Goal: Task Accomplishment & Management: Complete application form

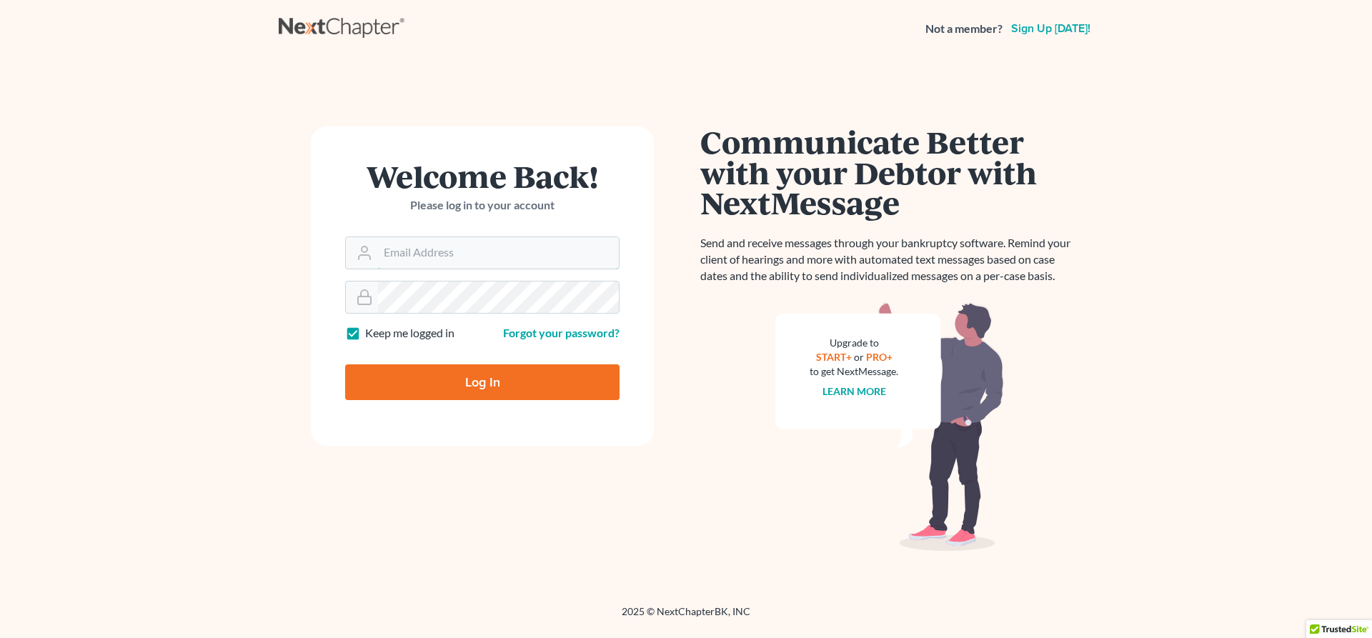
type input "[EMAIL_ADDRESS][DOMAIN_NAME]"
click at [458, 389] on input "Log In" at bounding box center [482, 382] width 274 height 36
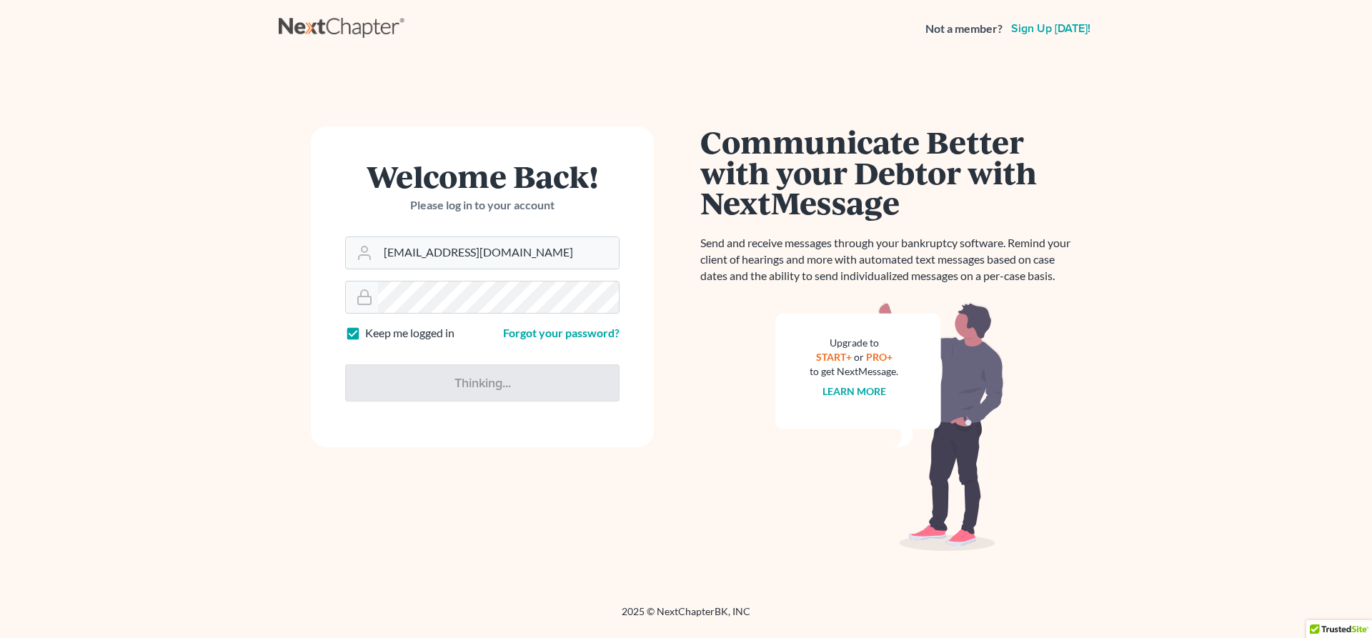
type input "Thinking..."
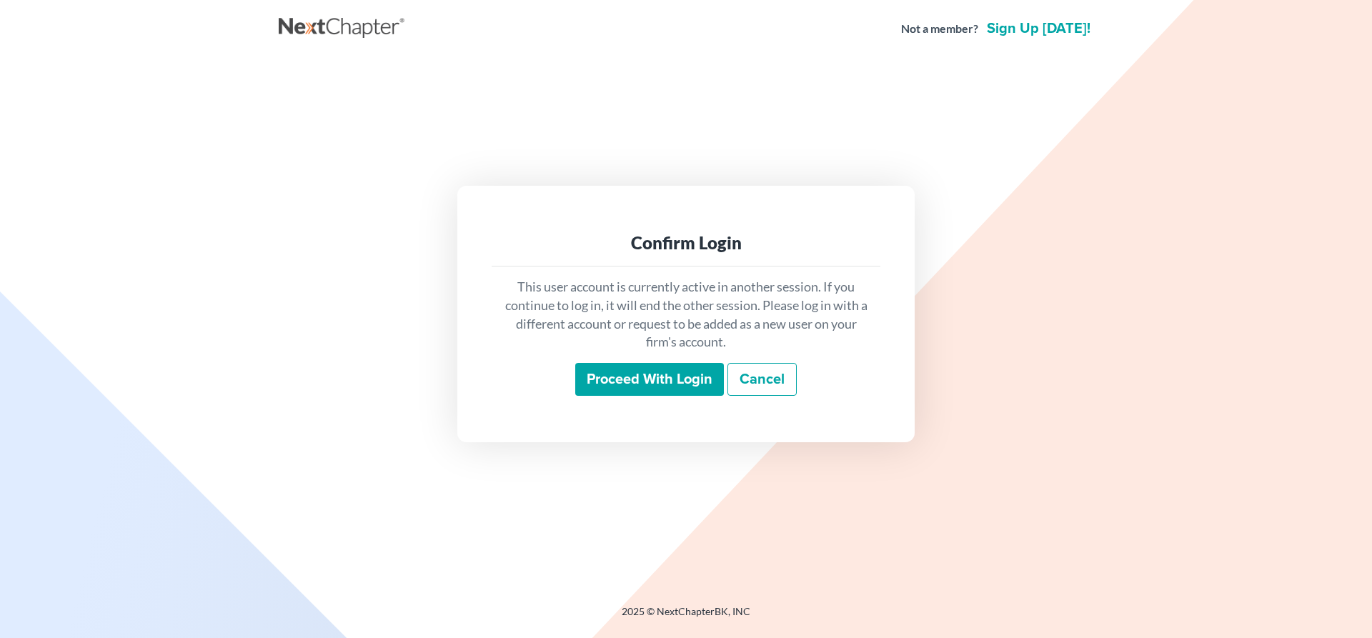
click at [649, 383] on input "Proceed with login" at bounding box center [649, 379] width 149 height 33
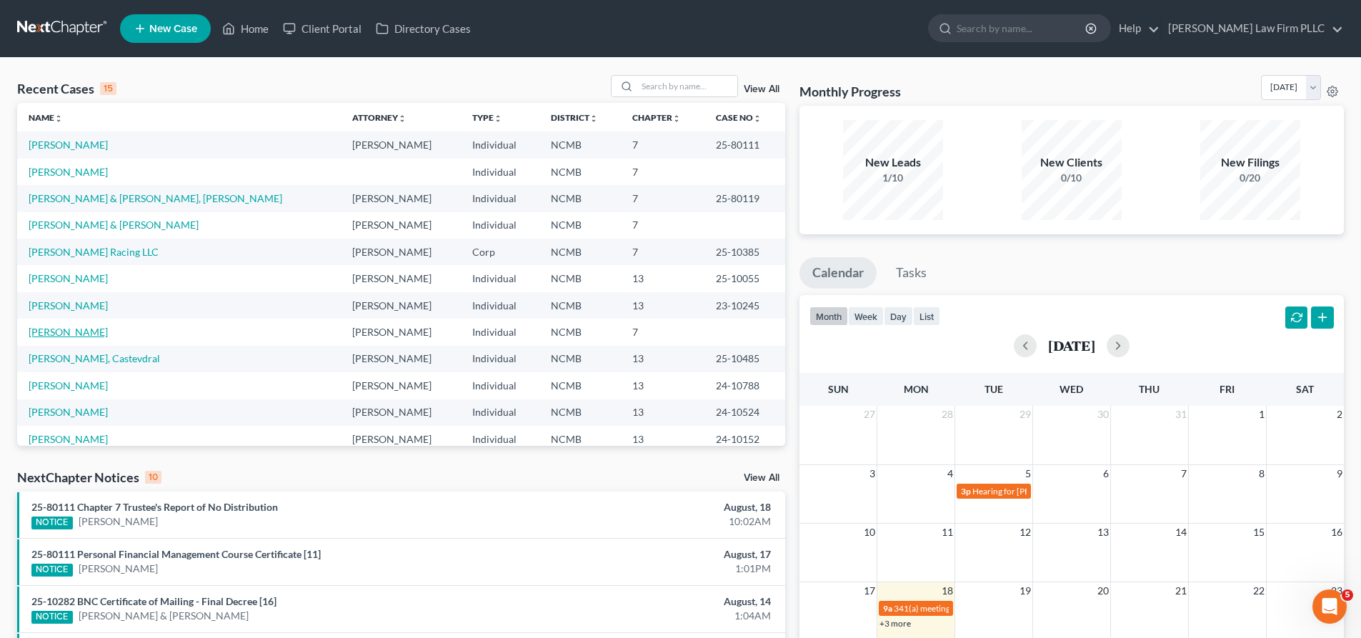
click at [72, 333] on link "[PERSON_NAME]" at bounding box center [68, 332] width 79 height 12
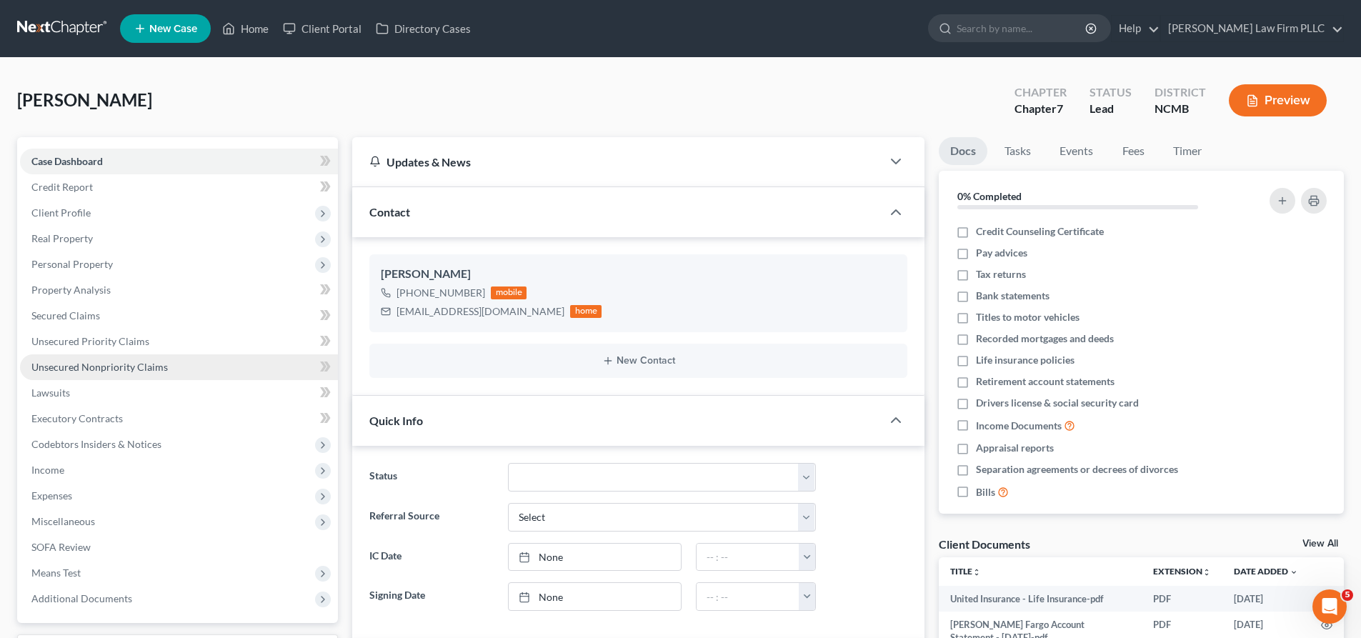
click at [106, 363] on span "Unsecured Nonpriority Claims" at bounding box center [99, 367] width 136 height 12
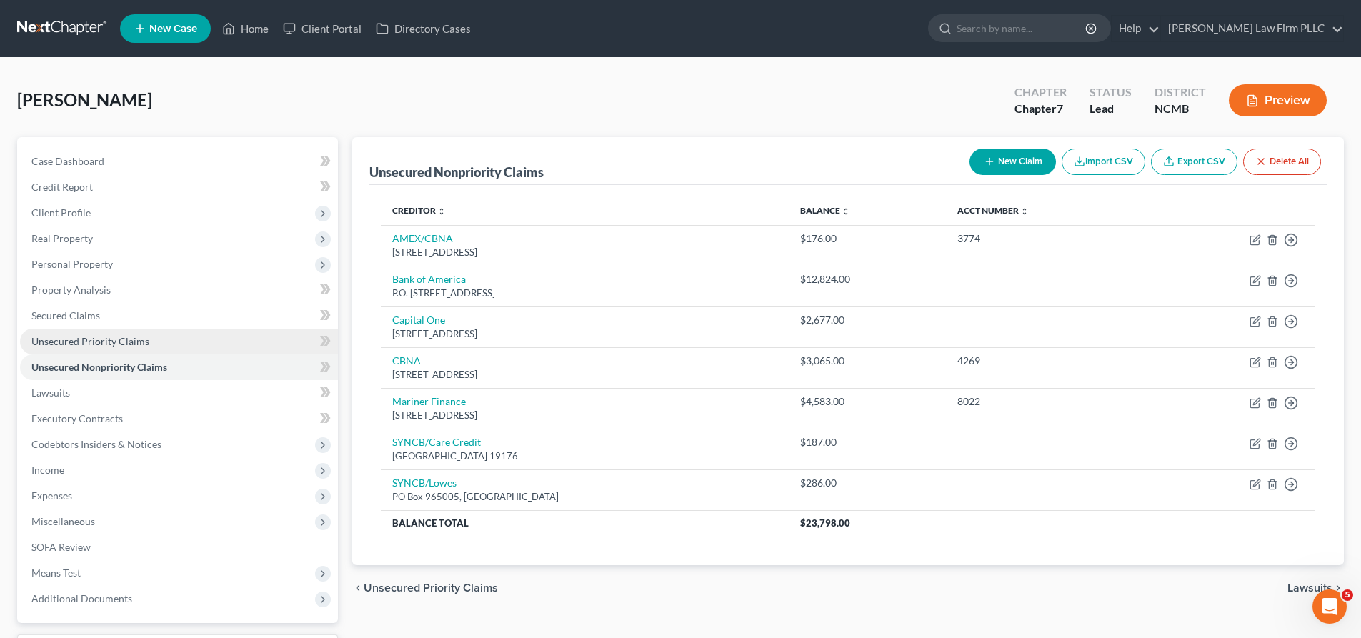
click at [108, 346] on span "Unsecured Priority Claims" at bounding box center [90, 341] width 118 height 12
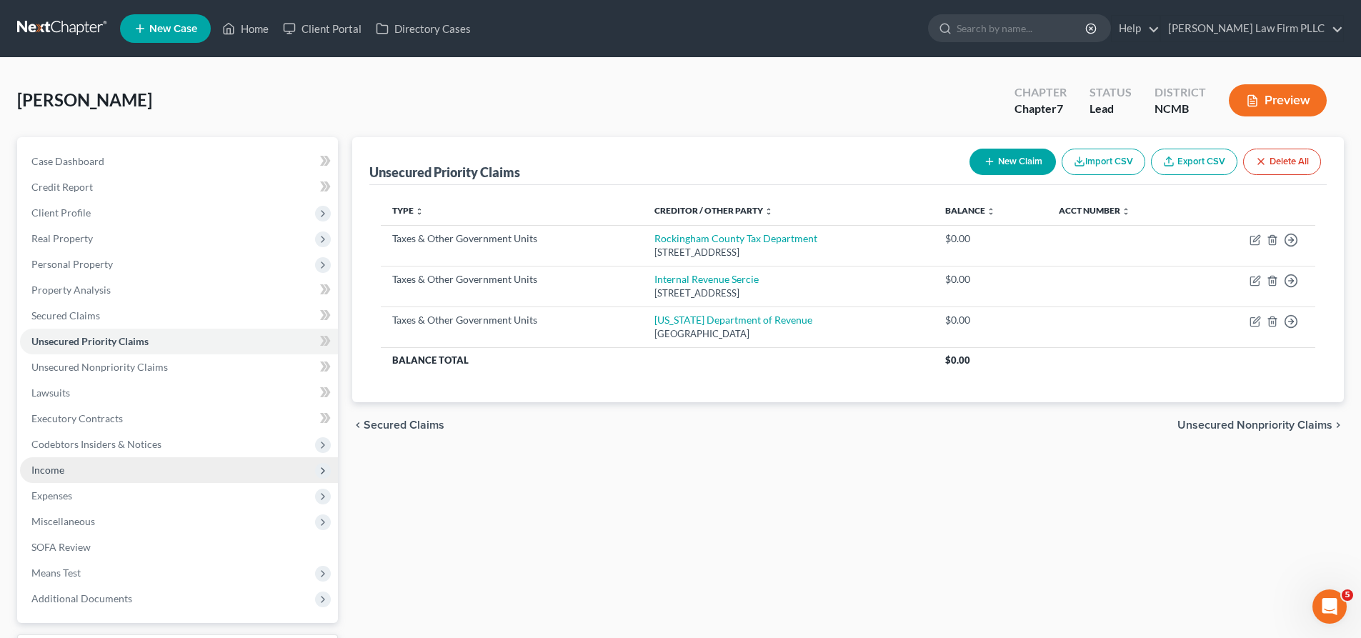
click at [78, 470] on span "Income" at bounding box center [179, 470] width 318 height 26
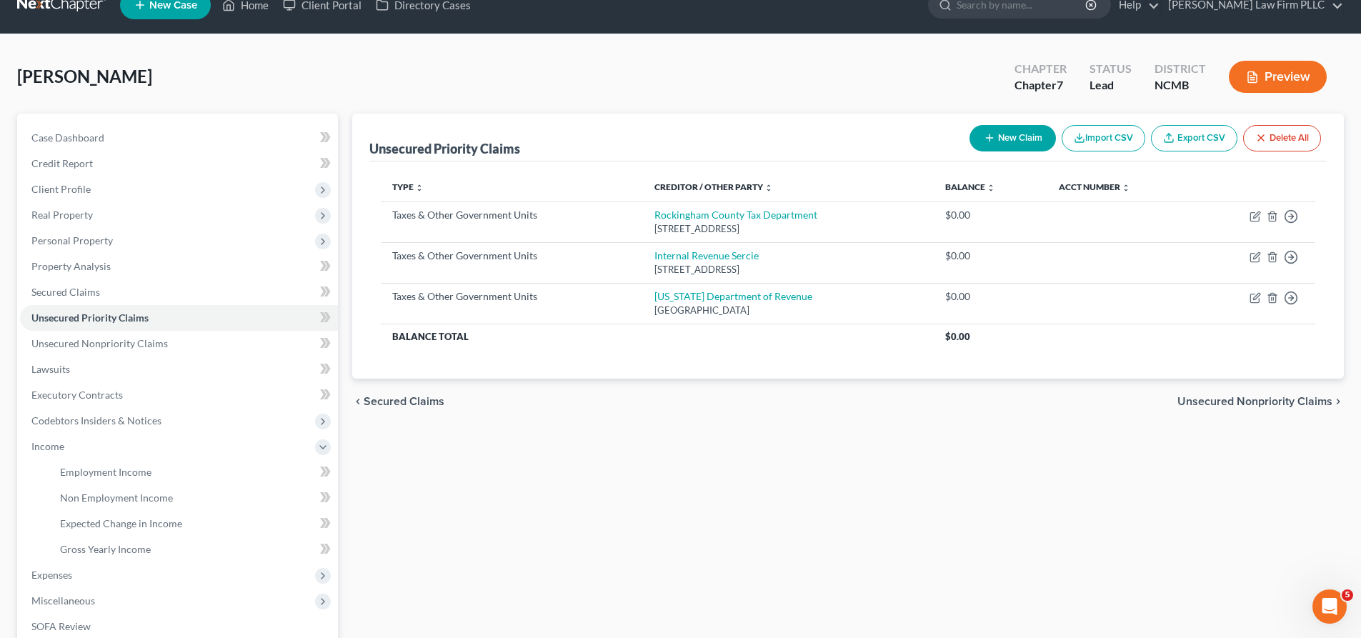
scroll to position [187, 0]
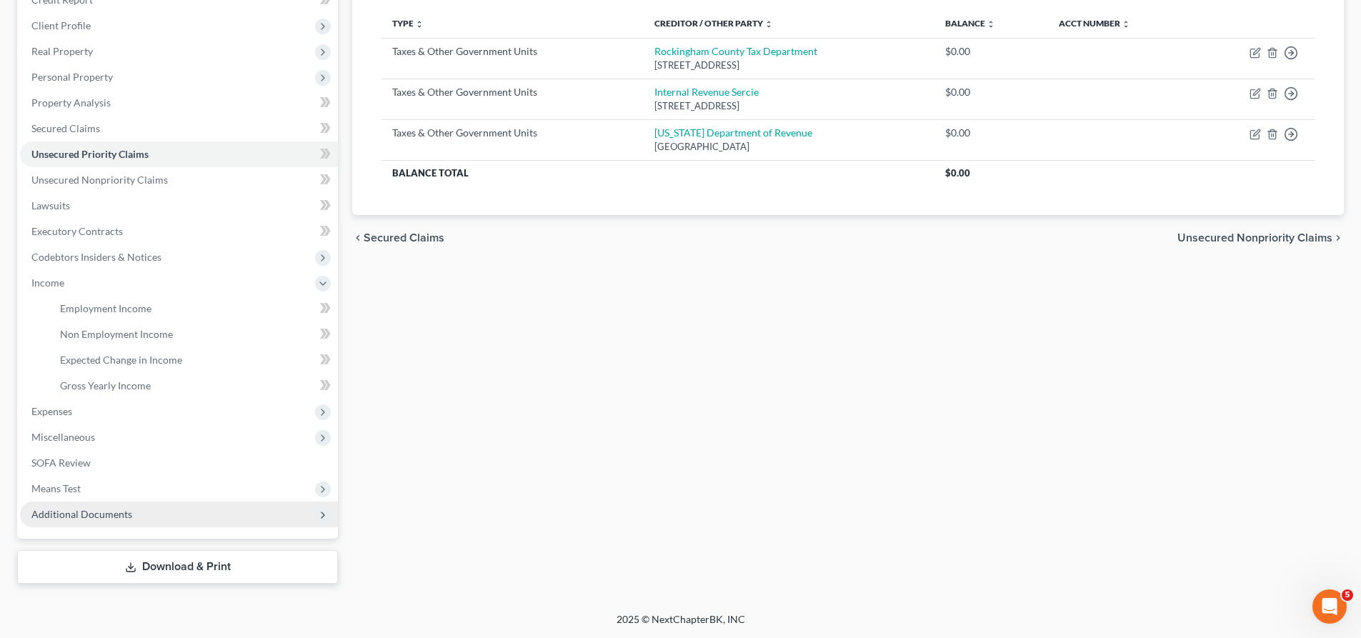
click at [290, 519] on span "Additional Documents" at bounding box center [179, 515] width 318 height 26
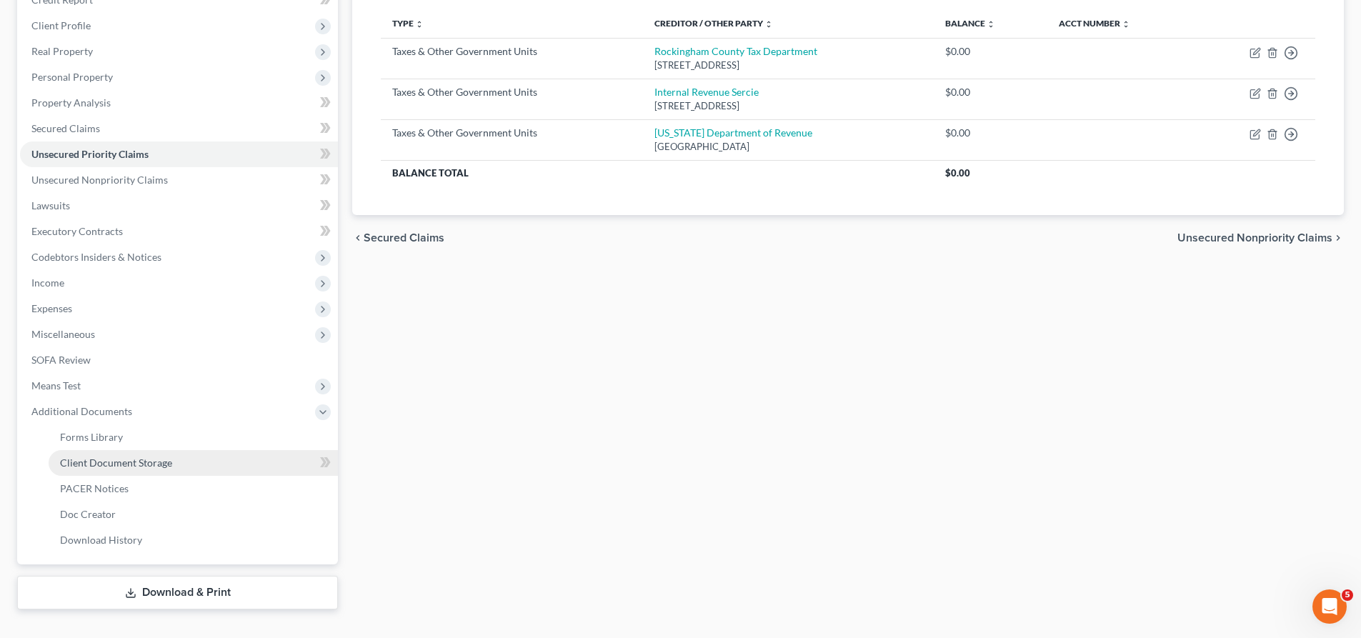
click at [151, 466] on span "Client Document Storage" at bounding box center [116, 463] width 112 height 12
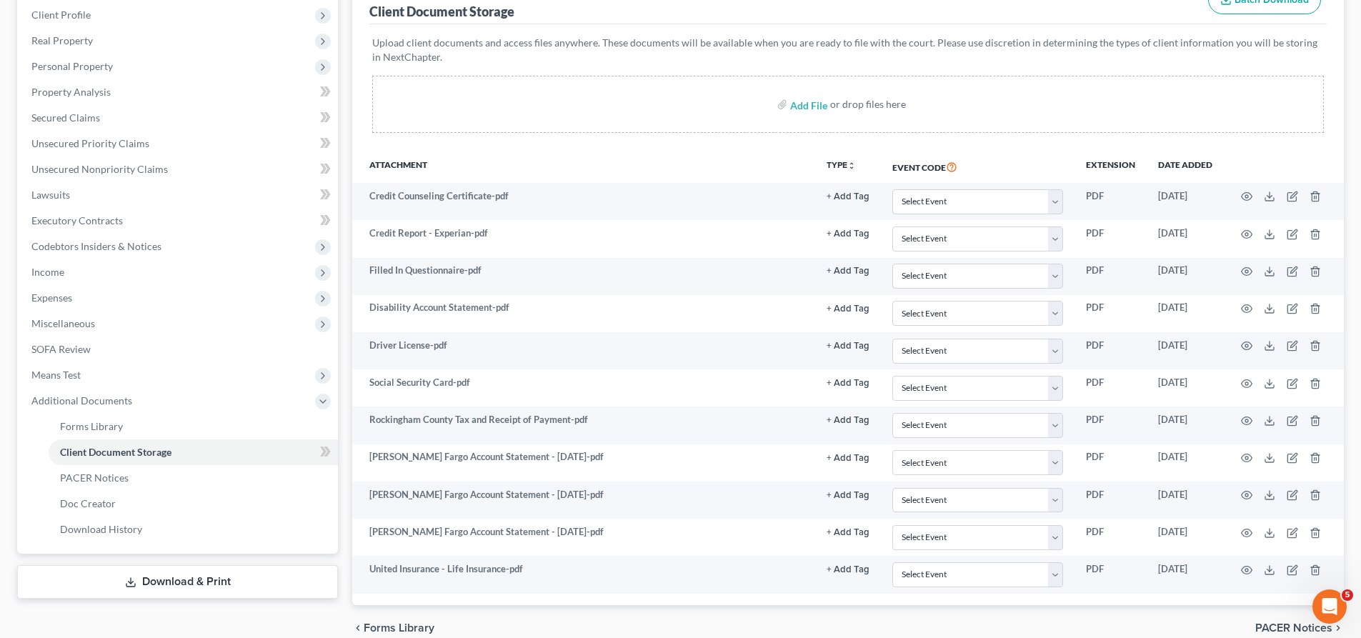
scroll to position [265, 0]
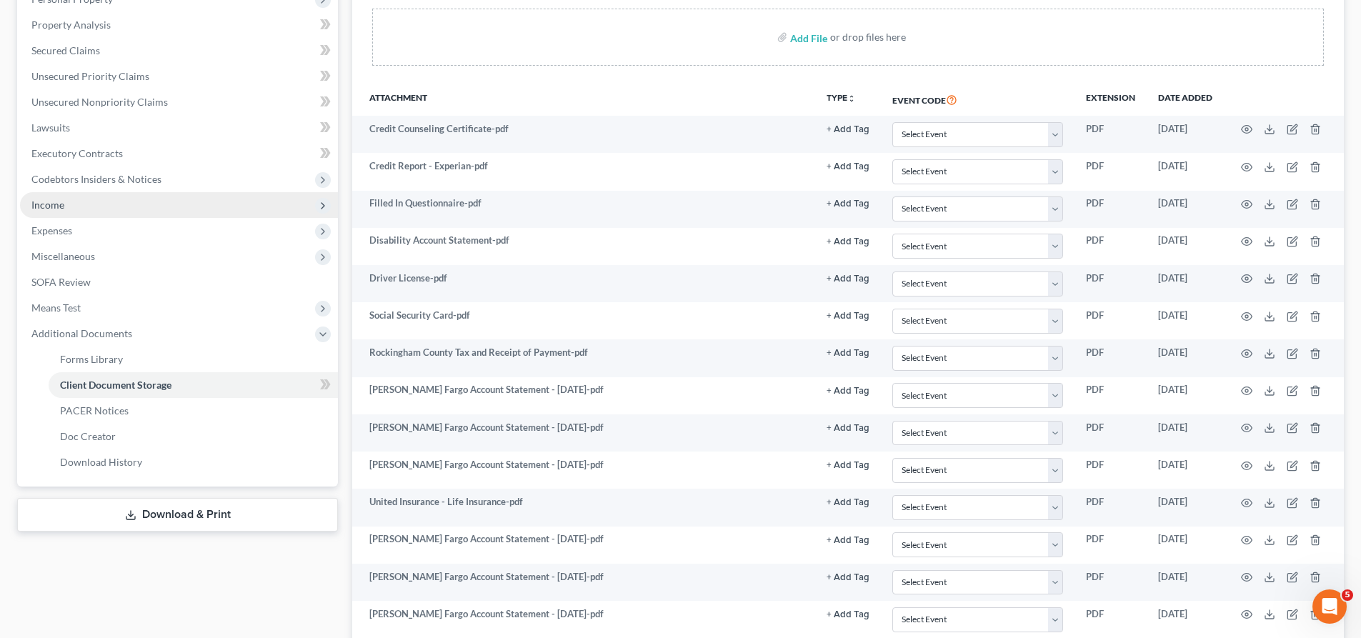
click at [60, 206] on span "Income" at bounding box center [47, 205] width 33 height 12
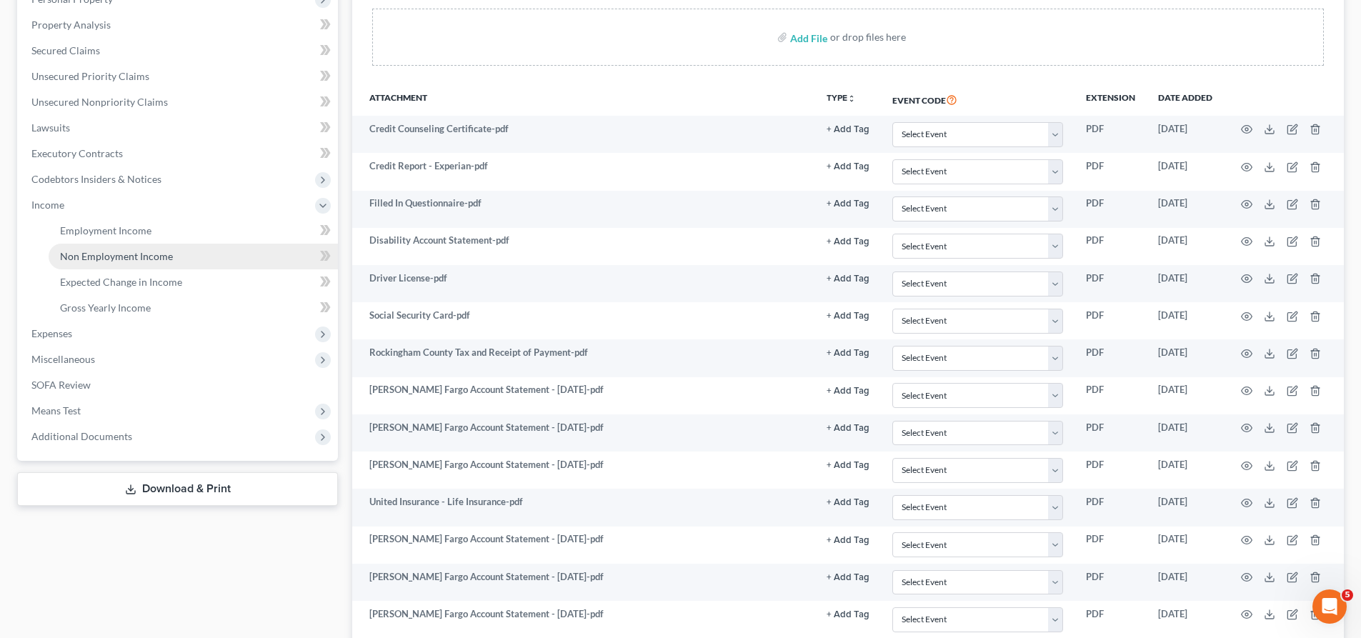
click at [106, 254] on span "Non Employment Income" at bounding box center [116, 256] width 113 height 12
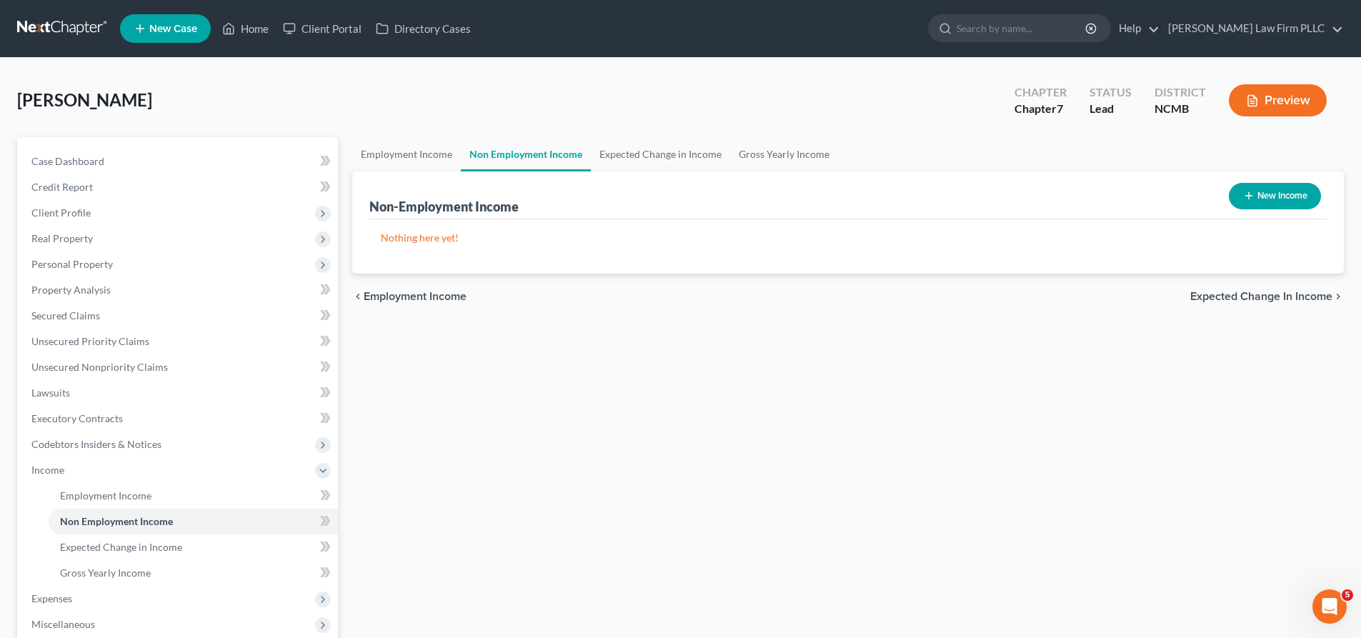
click at [1287, 201] on button "New Income" at bounding box center [1275, 196] width 92 height 26
select select "0"
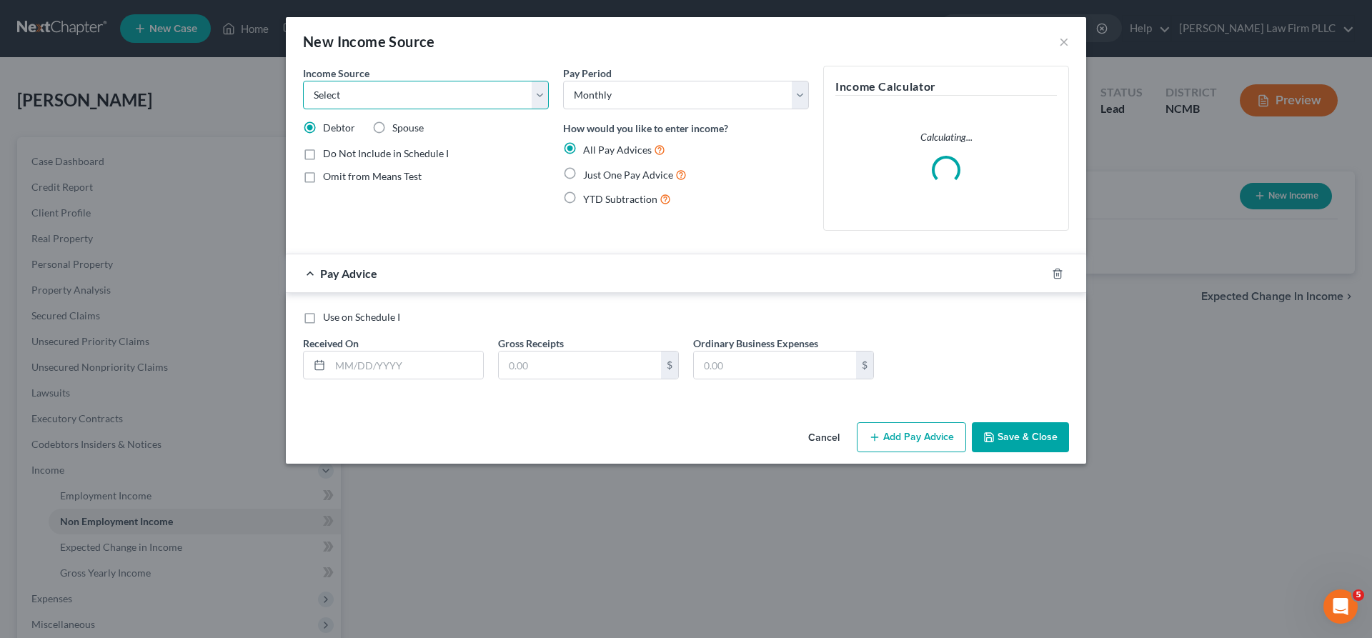
click at [539, 101] on select "Select Unemployment Disability (from employer) Pension Retirement Social Securi…" at bounding box center [426, 95] width 246 height 29
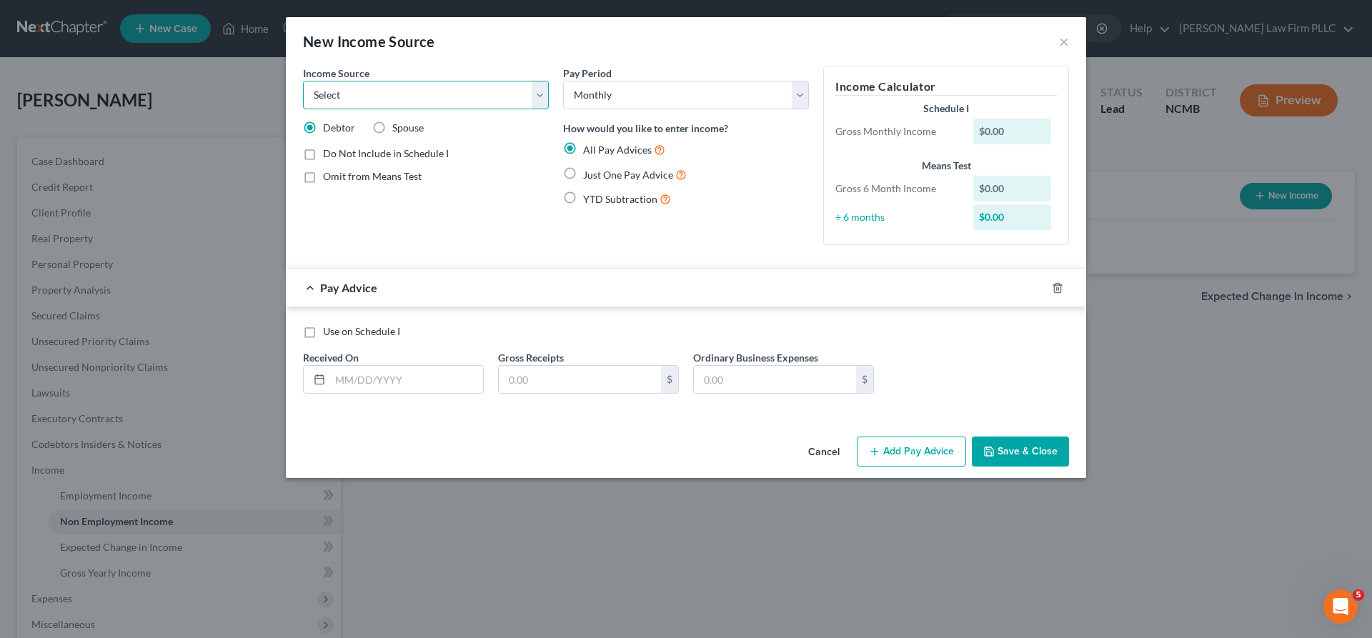
select select "4"
click at [303, 81] on select "Select Unemployment Disability (from employer) Pension Retirement Social Securi…" at bounding box center [426, 95] width 246 height 29
click at [371, 383] on input "text" at bounding box center [406, 379] width 153 height 27
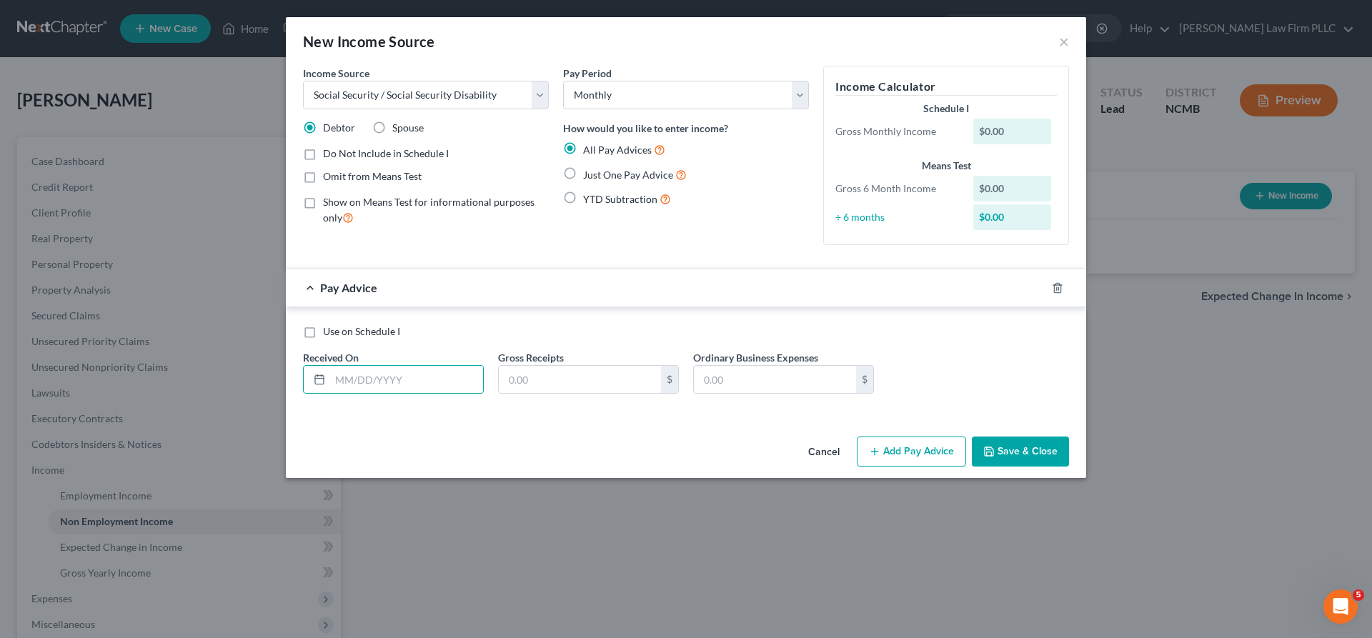
click at [1028, 126] on div "$0.00" at bounding box center [1012, 132] width 79 height 26
click at [1002, 135] on div "$0.00" at bounding box center [1012, 132] width 79 height 26
click at [421, 403] on div "Use on Schedule I Received On * Gross Receipts $ Ordinary Business Expenses $" at bounding box center [686, 364] width 780 height 81
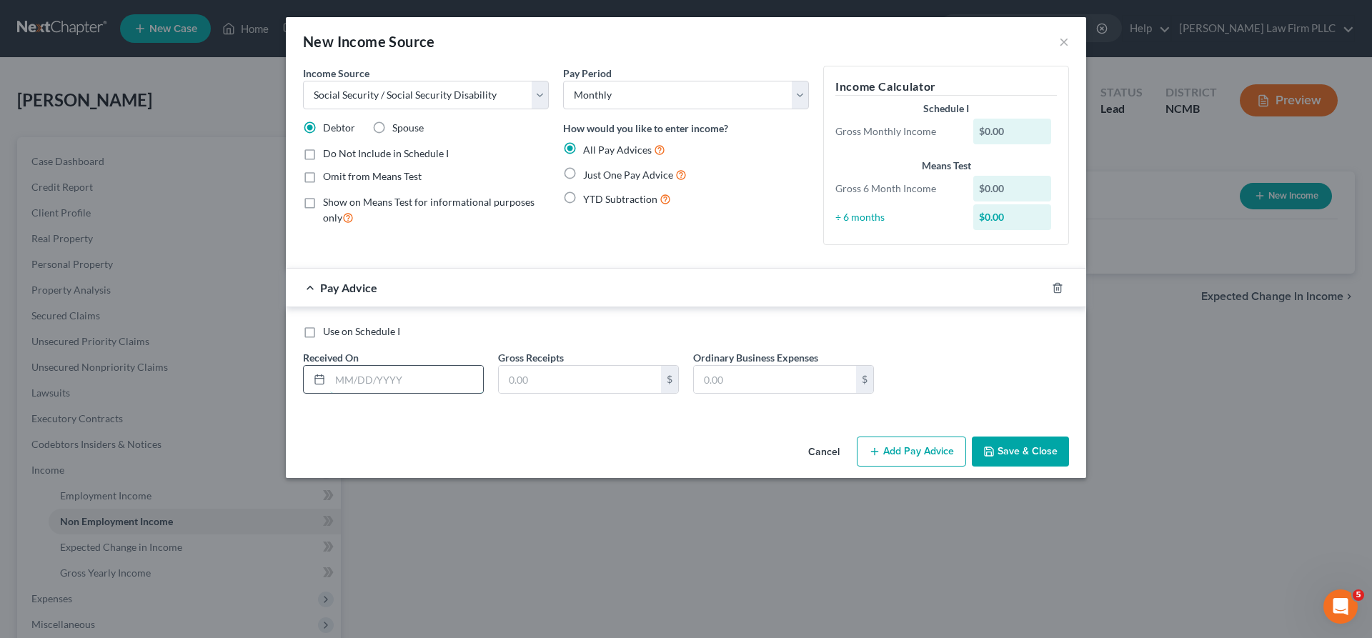
click at [384, 380] on input "text" at bounding box center [406, 379] width 153 height 27
type input "[DATE]"
click at [620, 383] on input "text" at bounding box center [580, 379] width 162 height 27
type input "1,370"
click at [1012, 457] on button "Save & Close" at bounding box center [1020, 452] width 97 height 30
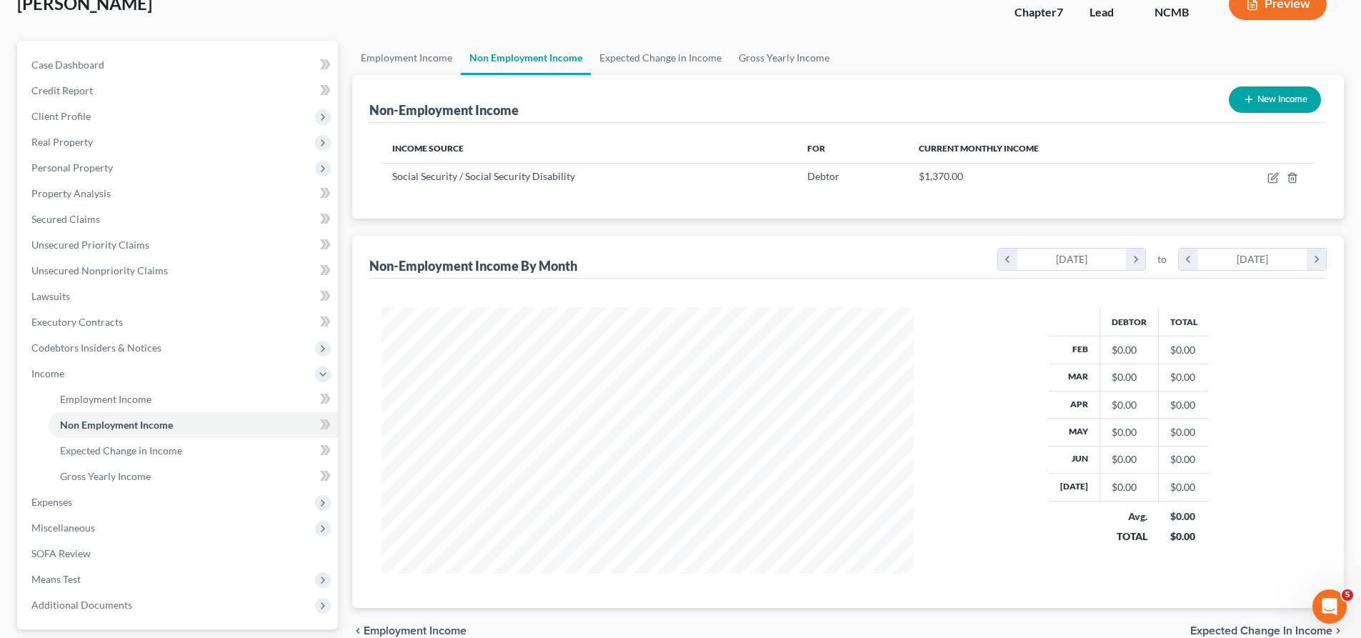
scroll to position [71, 0]
